Goal: Transaction & Acquisition: Purchase product/service

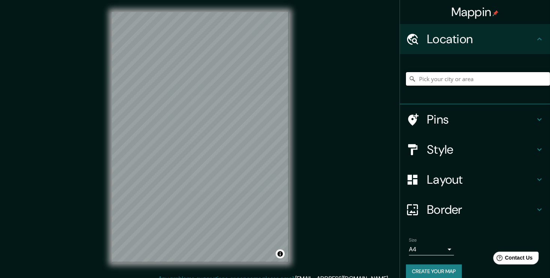
click at [424, 81] on input "Pick your city or area" at bounding box center [478, 79] width 144 height 14
type input "Tuxtla [PERSON_NAME], [GEOGRAPHIC_DATA], [GEOGRAPHIC_DATA]"
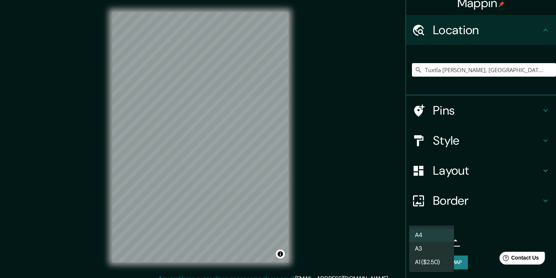
click at [426, 239] on body "Mappin Location [GEOGRAPHIC_DATA][PERSON_NAME], [GEOGRAPHIC_DATA], [GEOGRAPHIC_…" at bounding box center [278, 139] width 556 height 278
click at [425, 248] on li "A3" at bounding box center [431, 249] width 45 height 14
click at [422, 243] on body "Mappin Location [GEOGRAPHIC_DATA][PERSON_NAME], [GEOGRAPHIC_DATA], [GEOGRAPHIC_…" at bounding box center [278, 139] width 556 height 278
click at [421, 234] on li "A4" at bounding box center [431, 235] width 45 height 14
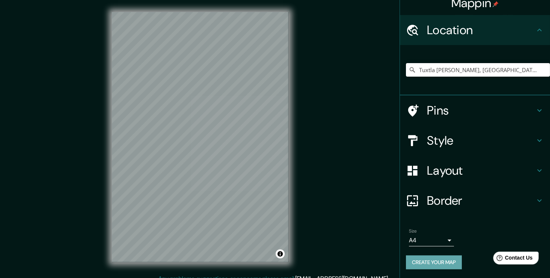
click at [423, 257] on button "Create your map" at bounding box center [434, 262] width 56 height 14
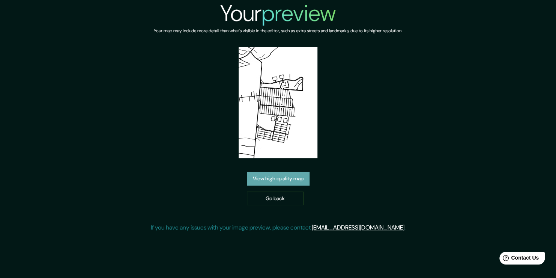
click at [271, 183] on link "View high quality map" at bounding box center [278, 178] width 63 height 14
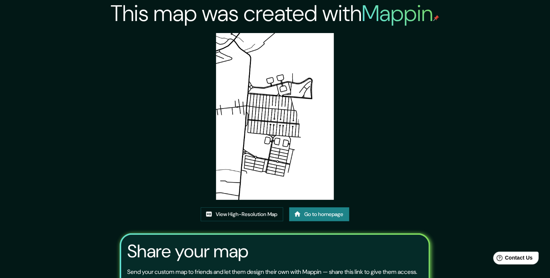
drag, startPoint x: 254, startPoint y: 139, endPoint x: 215, endPoint y: 149, distance: 40.2
click at [215, 149] on div "This map was created with Mappin View High-Resolution Map Go to homepage Share …" at bounding box center [275, 172] width 328 height 345
click at [215, 214] on link "View High-Resolution Map" at bounding box center [242, 214] width 83 height 14
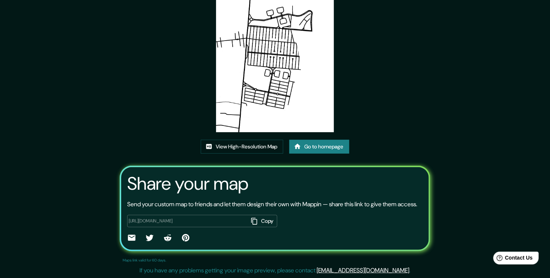
scroll to position [77, 0]
click at [311, 140] on link "Go to homepage" at bounding box center [319, 147] width 60 height 14
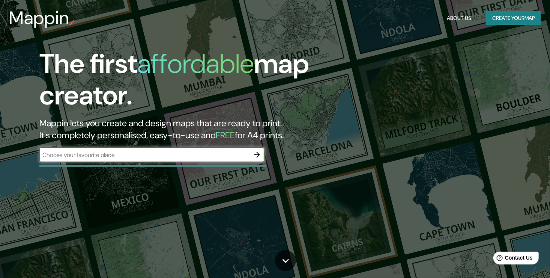
click at [188, 156] on input "text" at bounding box center [144, 154] width 210 height 9
type input "tuxtl"
click at [258, 153] on icon "button" at bounding box center [257, 155] width 6 height 6
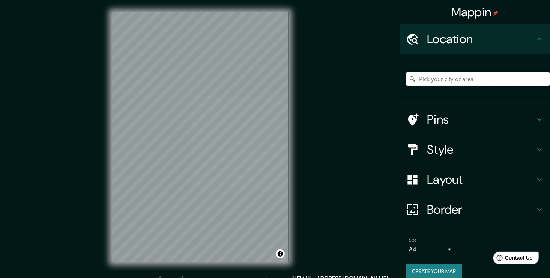
click at [428, 77] on input "Pick your city or area" at bounding box center [478, 79] width 144 height 14
type input "Tuxtla [PERSON_NAME], [GEOGRAPHIC_DATA], [GEOGRAPHIC_DATA]"
click at [331, 158] on div "Mappin Location Tuxtla Gutiérrez, Chiapas, México Tuxtla Gutiérrez Chiapas, Méx…" at bounding box center [275, 143] width 550 height 286
click at [422, 268] on button "Create your map" at bounding box center [434, 271] width 56 height 14
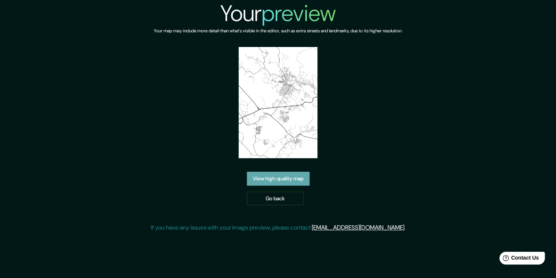
click at [263, 182] on link "View high quality map" at bounding box center [278, 178] width 63 height 14
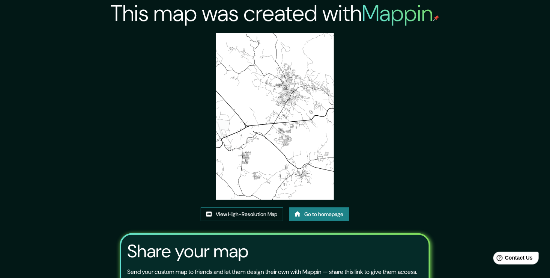
click at [252, 214] on link "View High-Resolution Map" at bounding box center [242, 214] width 83 height 14
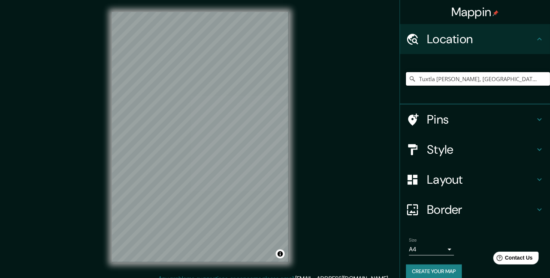
click at [496, 78] on input "Tuxtla [PERSON_NAME], [GEOGRAPHIC_DATA], [GEOGRAPHIC_DATA]" at bounding box center [478, 79] width 144 height 14
drag, startPoint x: 504, startPoint y: 81, endPoint x: 358, endPoint y: 81, distance: 145.9
click at [358, 81] on div "Mappin Location Tuxtla Gutiérrez, Chiapas, México Pins Style Layout Border Choo…" at bounding box center [275, 143] width 550 height 286
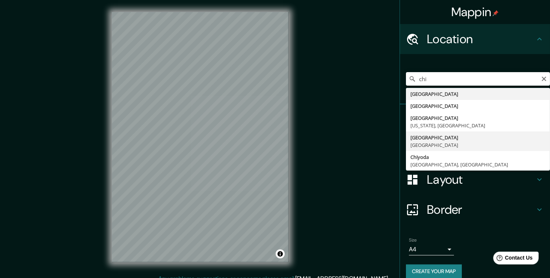
type input "[GEOGRAPHIC_DATA], [GEOGRAPHIC_DATA]"
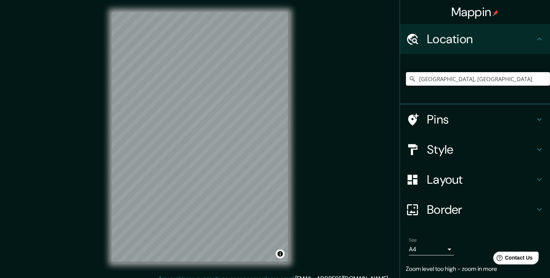
scroll to position [1, 0]
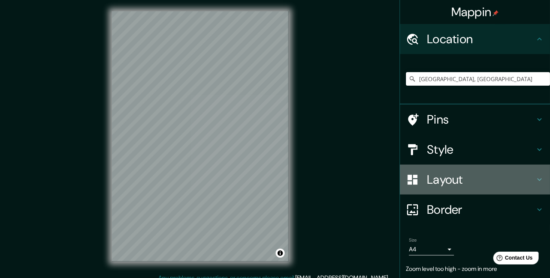
click at [436, 181] on h4 "Layout" at bounding box center [481, 179] width 108 height 15
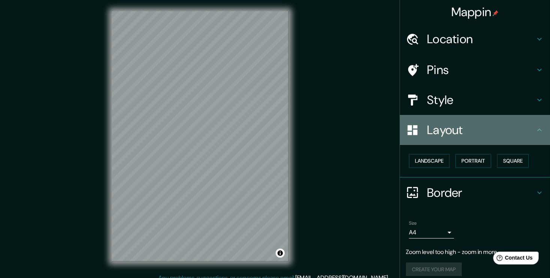
click at [427, 130] on h4 "Layout" at bounding box center [481, 129] width 108 height 15
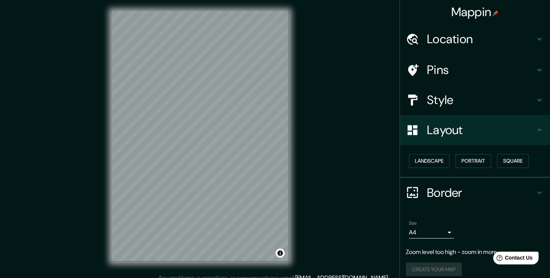
click at [424, 108] on div "Style" at bounding box center [475, 100] width 150 height 30
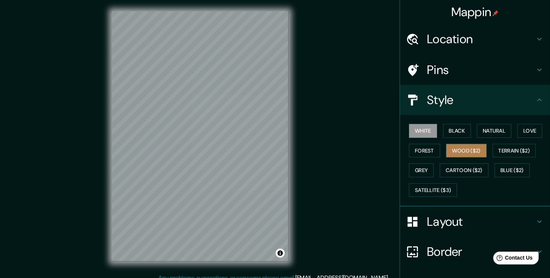
click at [454, 151] on button "Wood ($2)" at bounding box center [466, 151] width 41 height 14
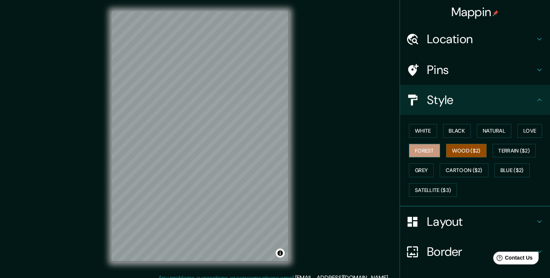
click at [414, 151] on button "Forest" at bounding box center [424, 151] width 31 height 14
click at [413, 168] on button "Grey" at bounding box center [421, 170] width 25 height 14
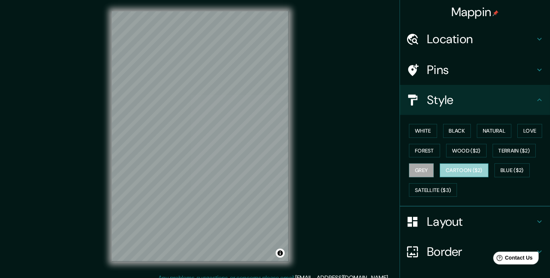
click at [443, 170] on button "Cartoon ($2)" at bounding box center [464, 170] width 49 height 14
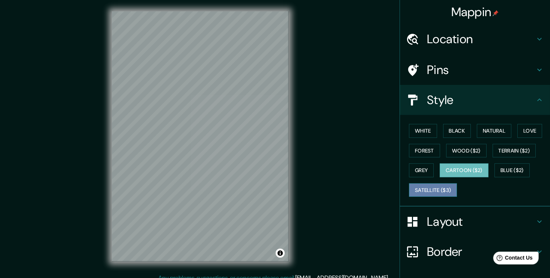
click at [434, 188] on button "Satellite ($3)" at bounding box center [433, 190] width 48 height 14
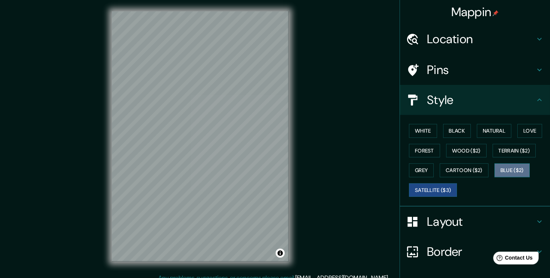
click at [498, 169] on button "Blue ($2)" at bounding box center [511, 170] width 35 height 14
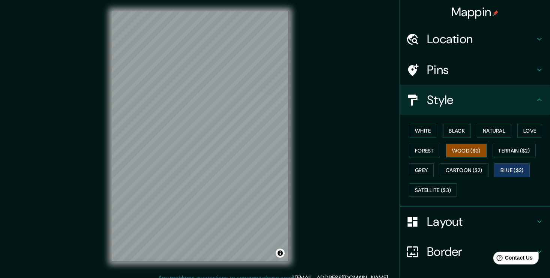
click at [476, 150] on button "Wood ($2)" at bounding box center [466, 151] width 41 height 14
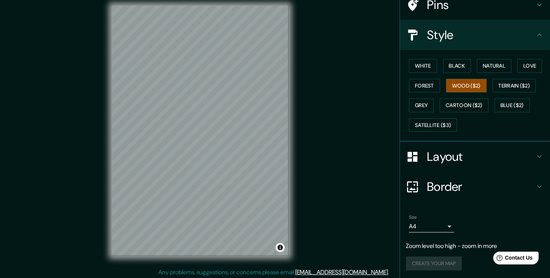
scroll to position [8, 0]
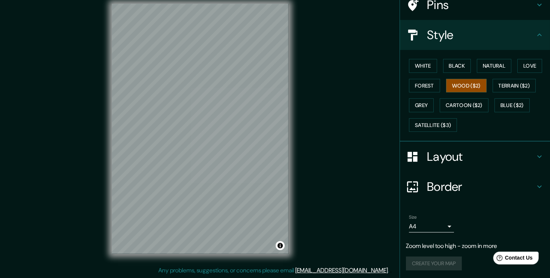
click at [437, 266] on div "Create your map" at bounding box center [475, 263] width 138 height 14
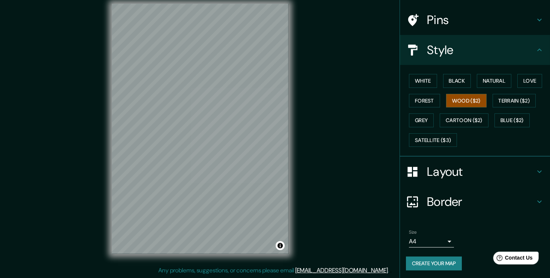
scroll to position [65, 0]
